Goal: Register for event/course

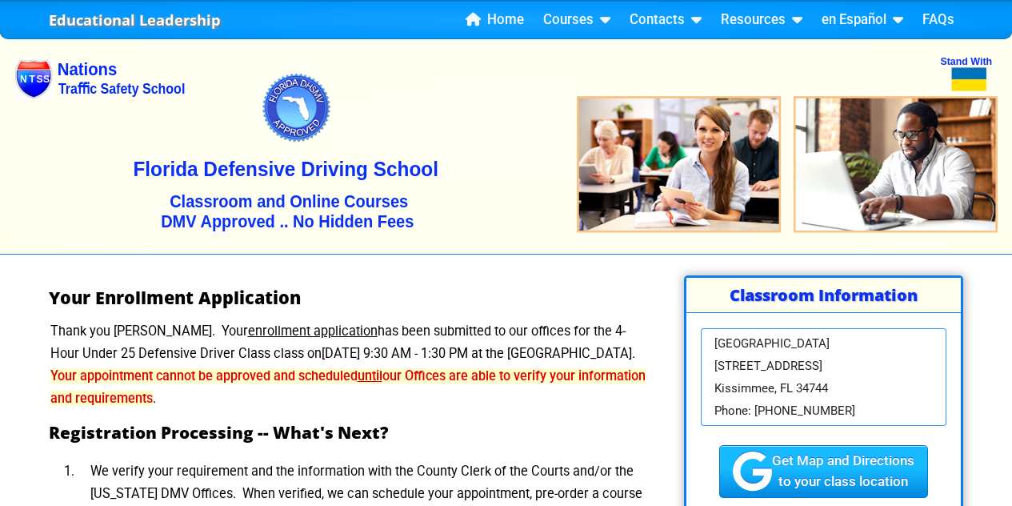
scroll to position [780, 0]
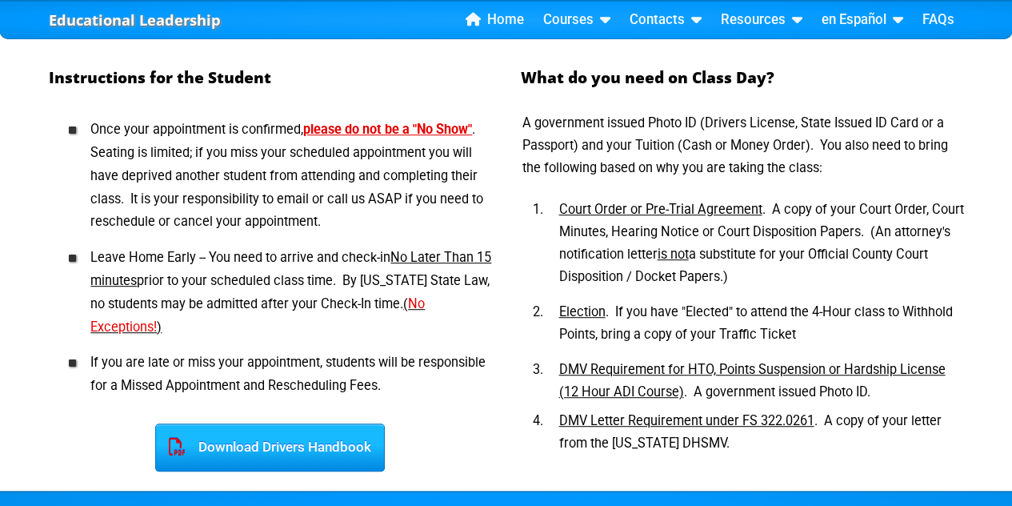
click at [750, 413] on u "DMV Letter Requirement under FS 322.0261" at bounding box center [686, 420] width 255 height 15
click at [767, 423] on u "DMV Letter Requirement under FS 322.0261" at bounding box center [686, 420] width 255 height 15
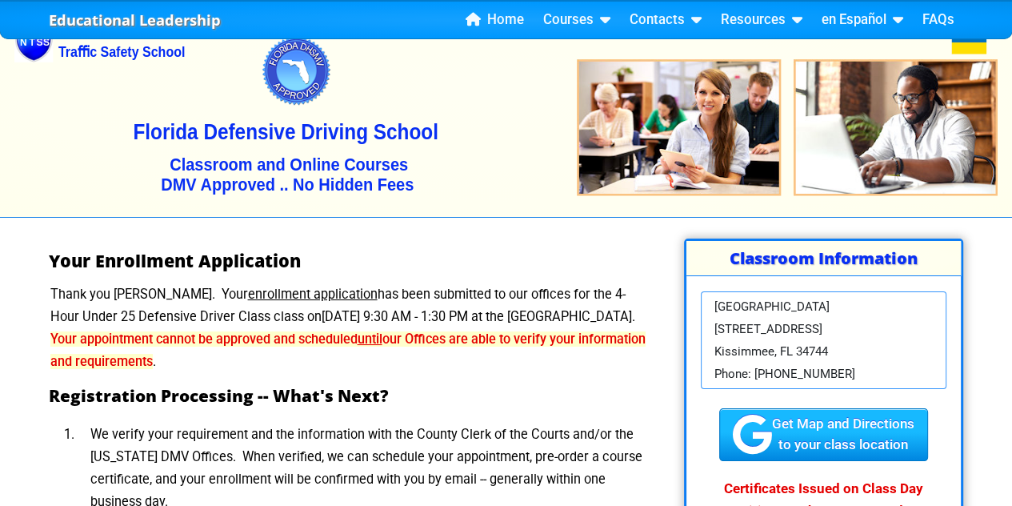
scroll to position [0, 0]
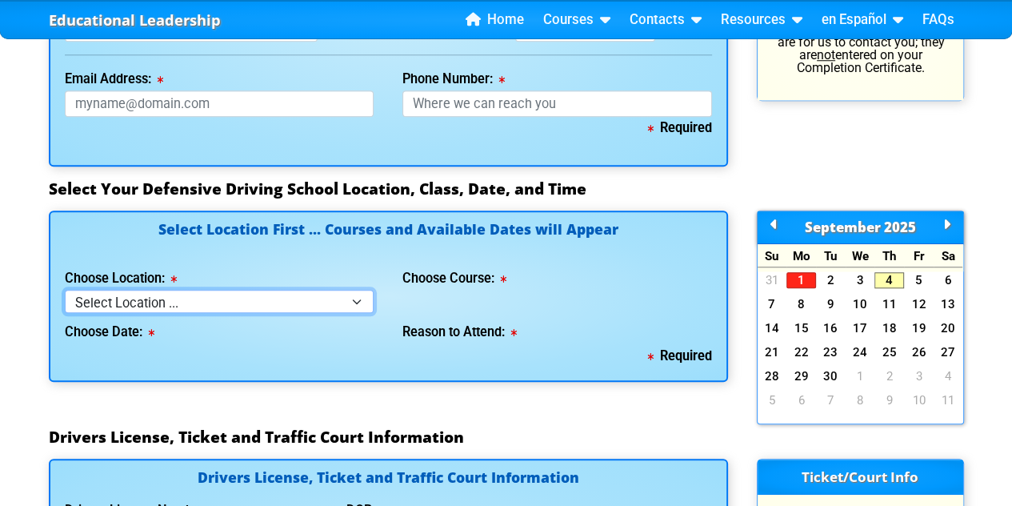
click at [295, 300] on select "Select Location ... Tampa [PERSON_NAME] [GEOGRAPHIC_DATA] - en español [GEOGRAP…" at bounding box center [220, 301] width 310 height 23
select select "4"
click at [65, 290] on select "Select Location ... Tampa [PERSON_NAME] [GEOGRAPHIC_DATA] - en español [GEOGRAP…" at bounding box center [220, 301] width 310 height 23
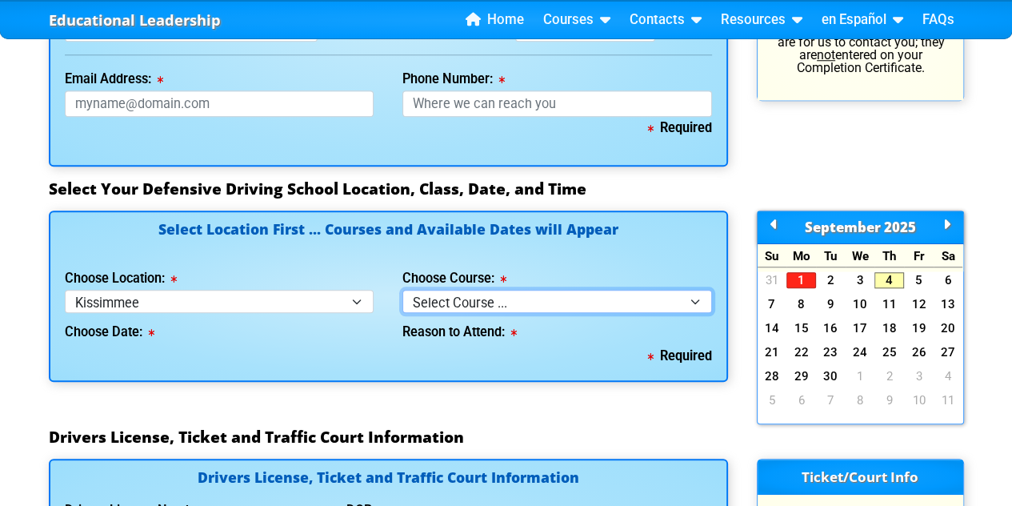
click at [517, 302] on select "Select Course ... 4 Hour BDI Class (Basic Course & TCAC) 4 Hour Under 25 Class …" at bounding box center [558, 301] width 310 height 23
select select "2"
click at [403, 290] on select "Select Course ... 4 Hour BDI Class (Basic Course & TCAC) 4 Hour Under 25 Class …" at bounding box center [558, 301] width 310 height 23
select select
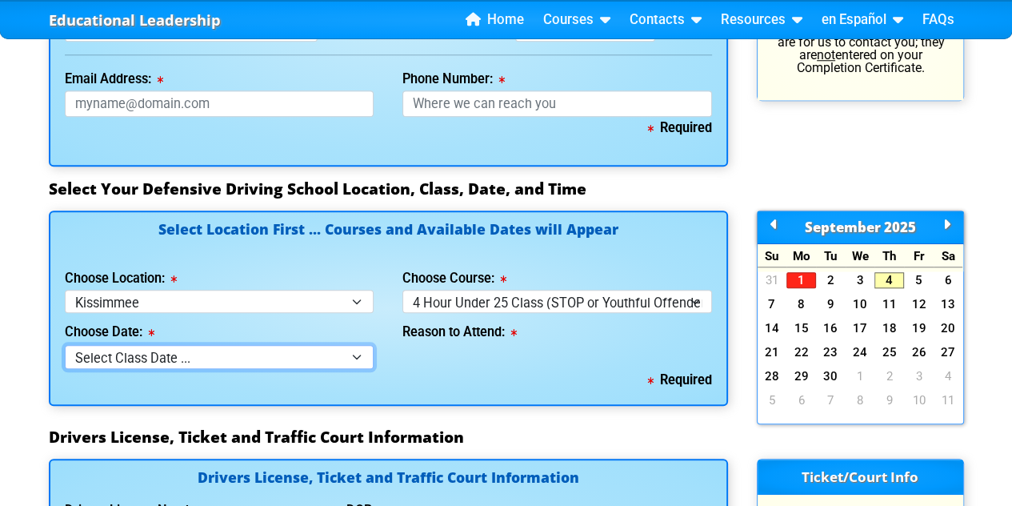
click at [283, 359] on select "Select Class Date ... Sep 10 -- (Wednesday from 9:30am-1:30pm)" at bounding box center [220, 356] width 310 height 23
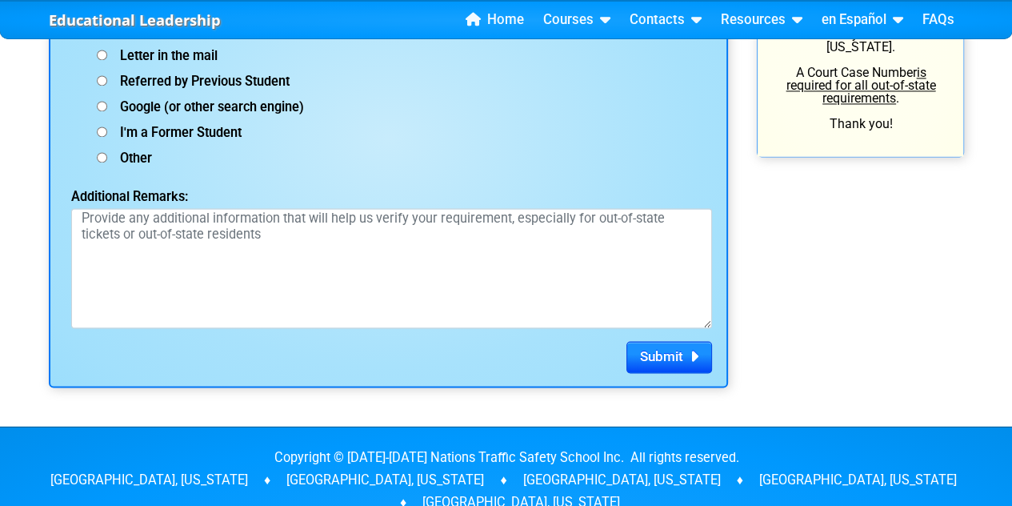
scroll to position [2282, 0]
